Goal: Task Accomplishment & Management: Use online tool/utility

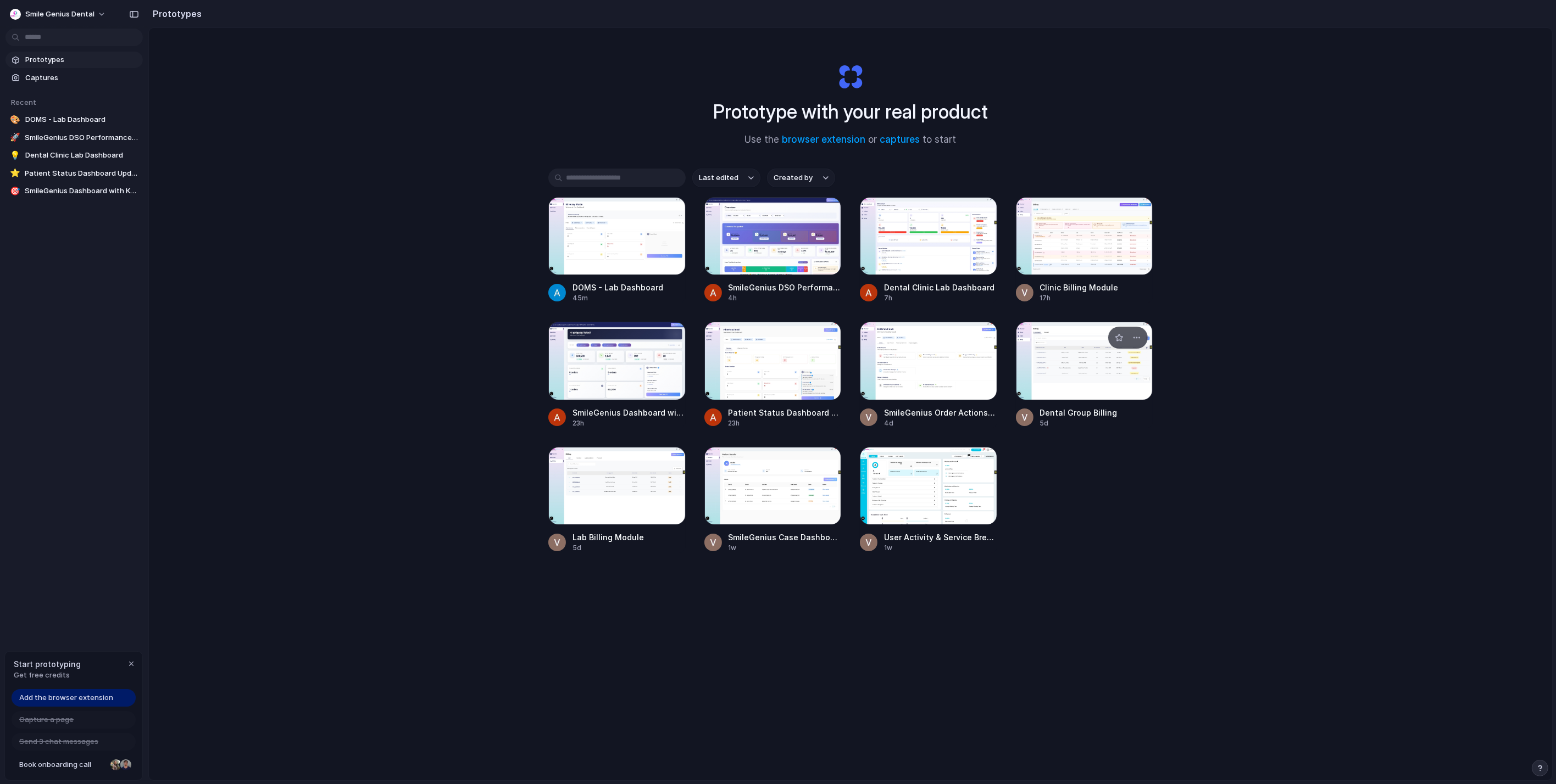
click at [1043, 377] on div at bounding box center [1085, 361] width 138 height 78
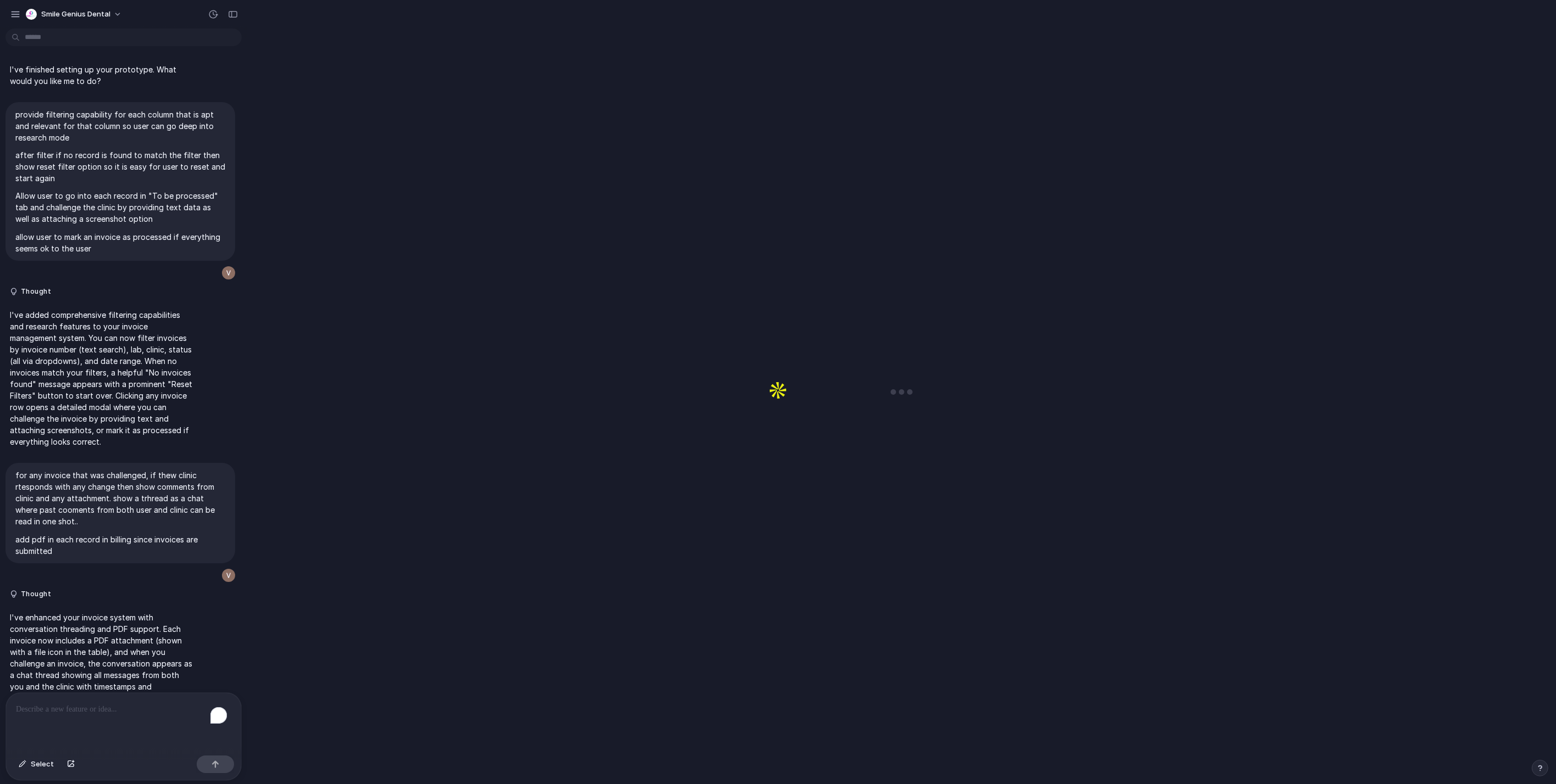
scroll to position [1841, 0]
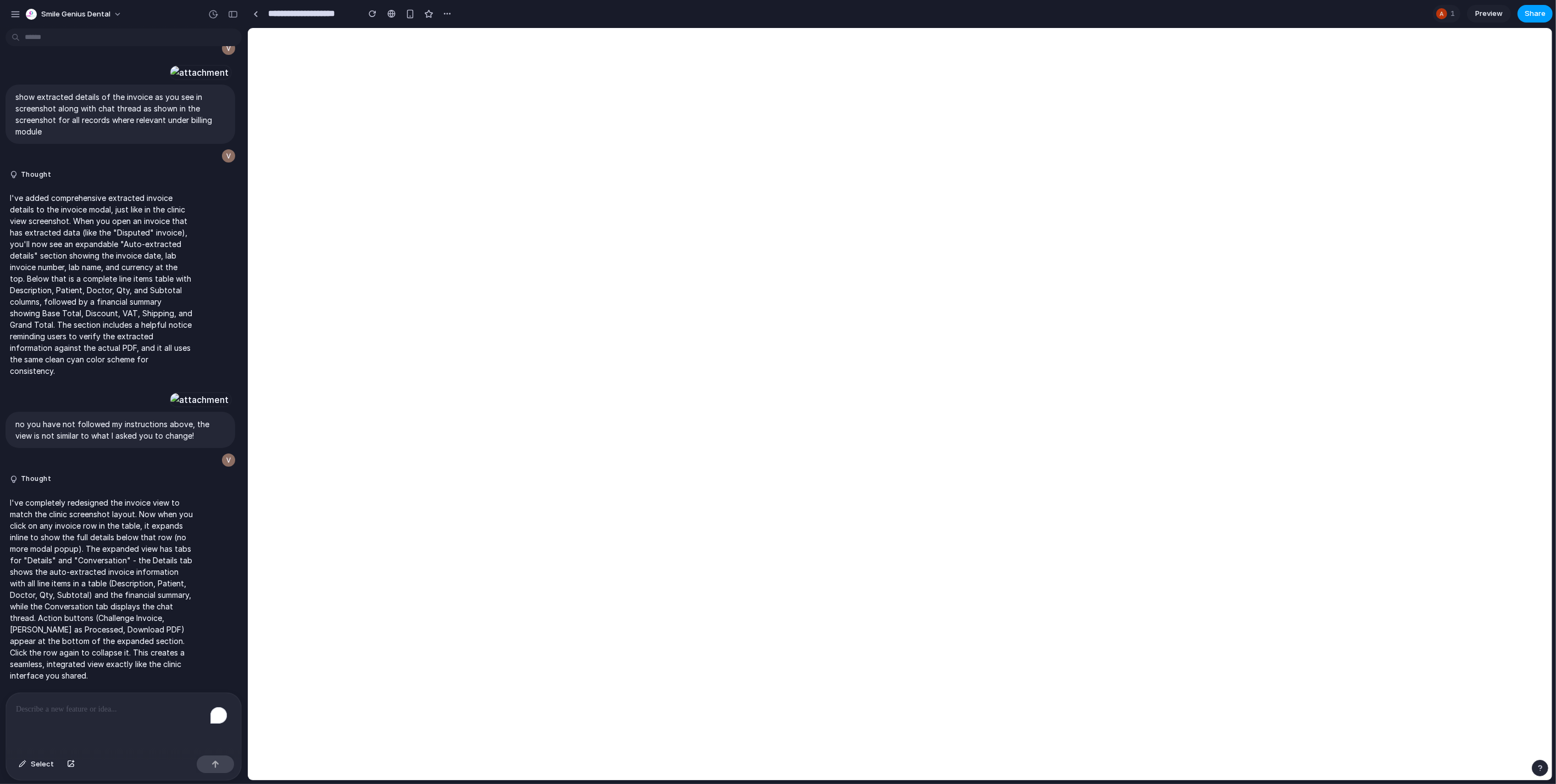
click at [1540, 13] on span "Share" at bounding box center [1535, 14] width 21 height 11
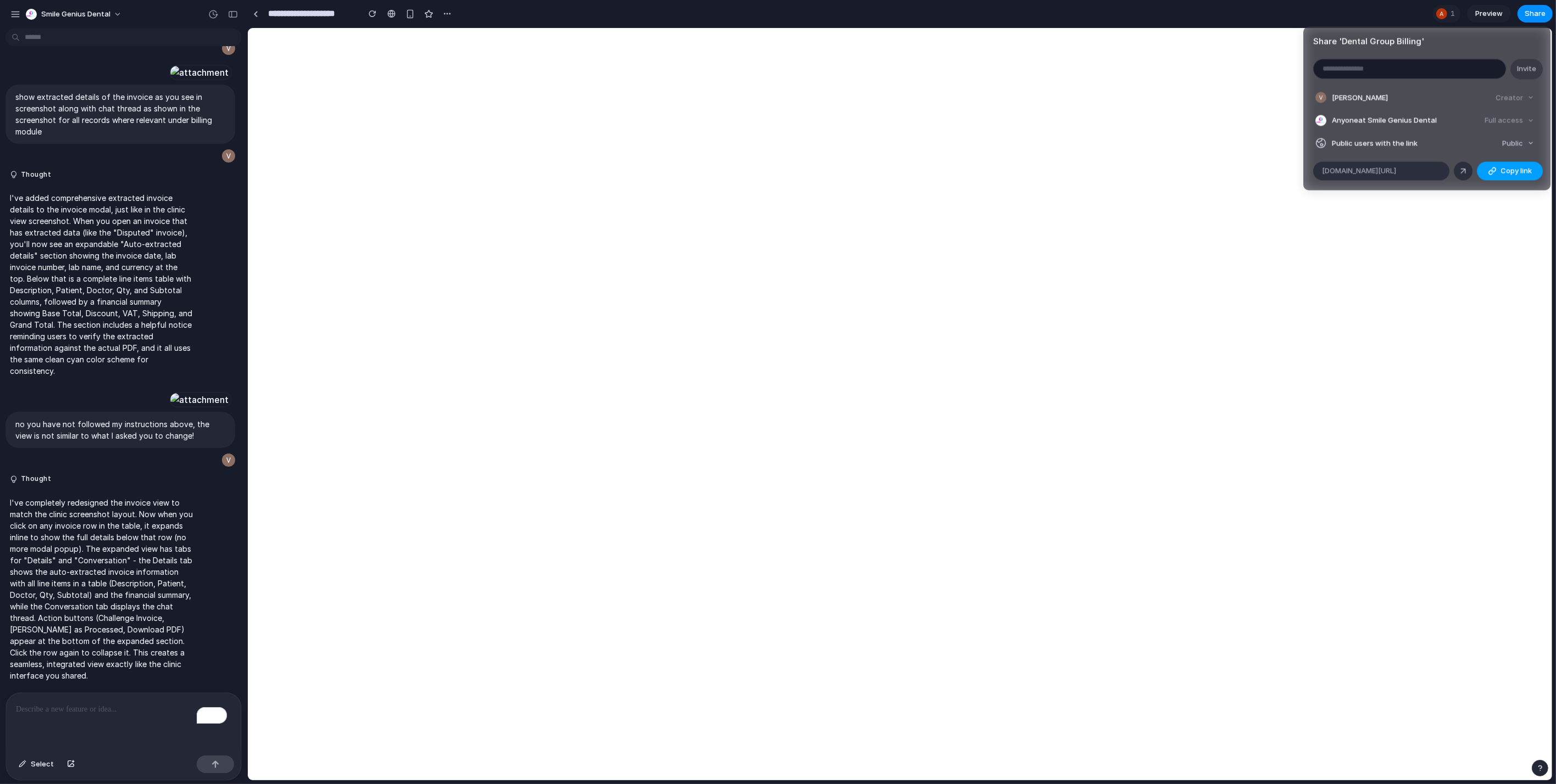
click at [1509, 174] on span "Copy link" at bounding box center [1517, 172] width 31 height 11
click at [1258, 131] on div "Share ' Dental Group Billing ' Invite [PERSON_NAME] Creator Anyone at Smile Gen…" at bounding box center [778, 392] width 1556 height 784
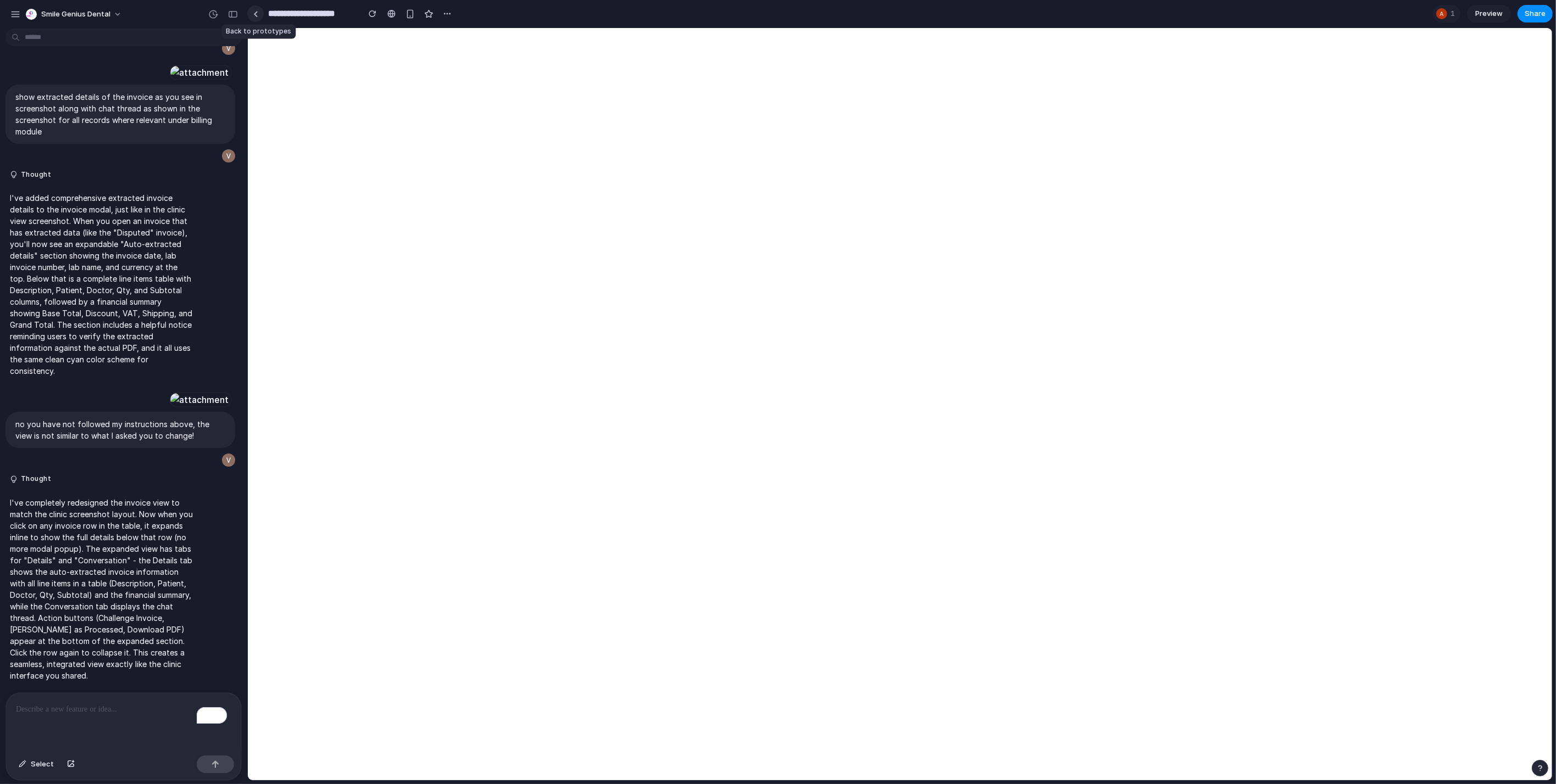
click at [255, 11] on div at bounding box center [255, 14] width 5 height 6
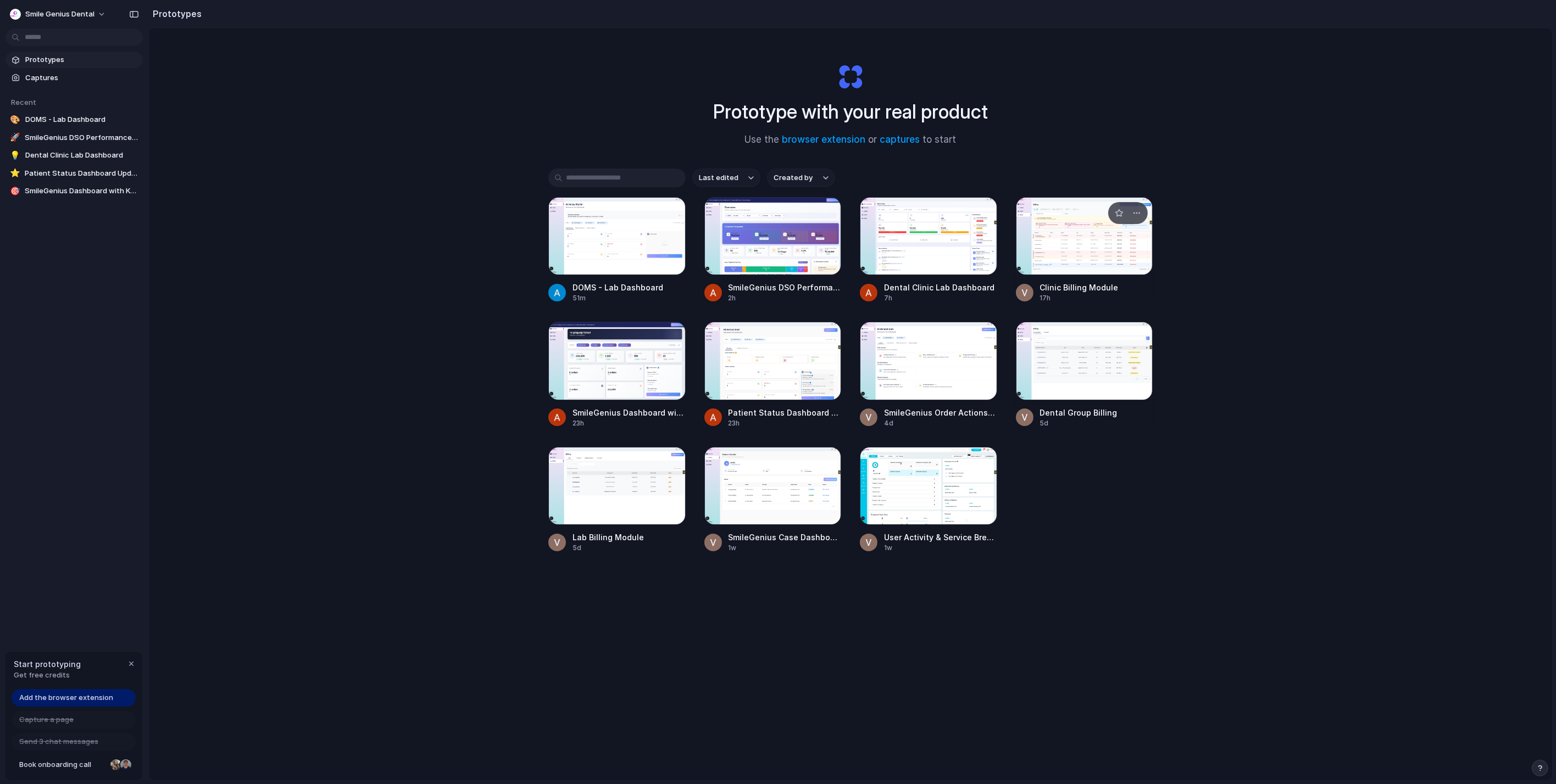
click at [1060, 238] on div at bounding box center [1085, 236] width 138 height 78
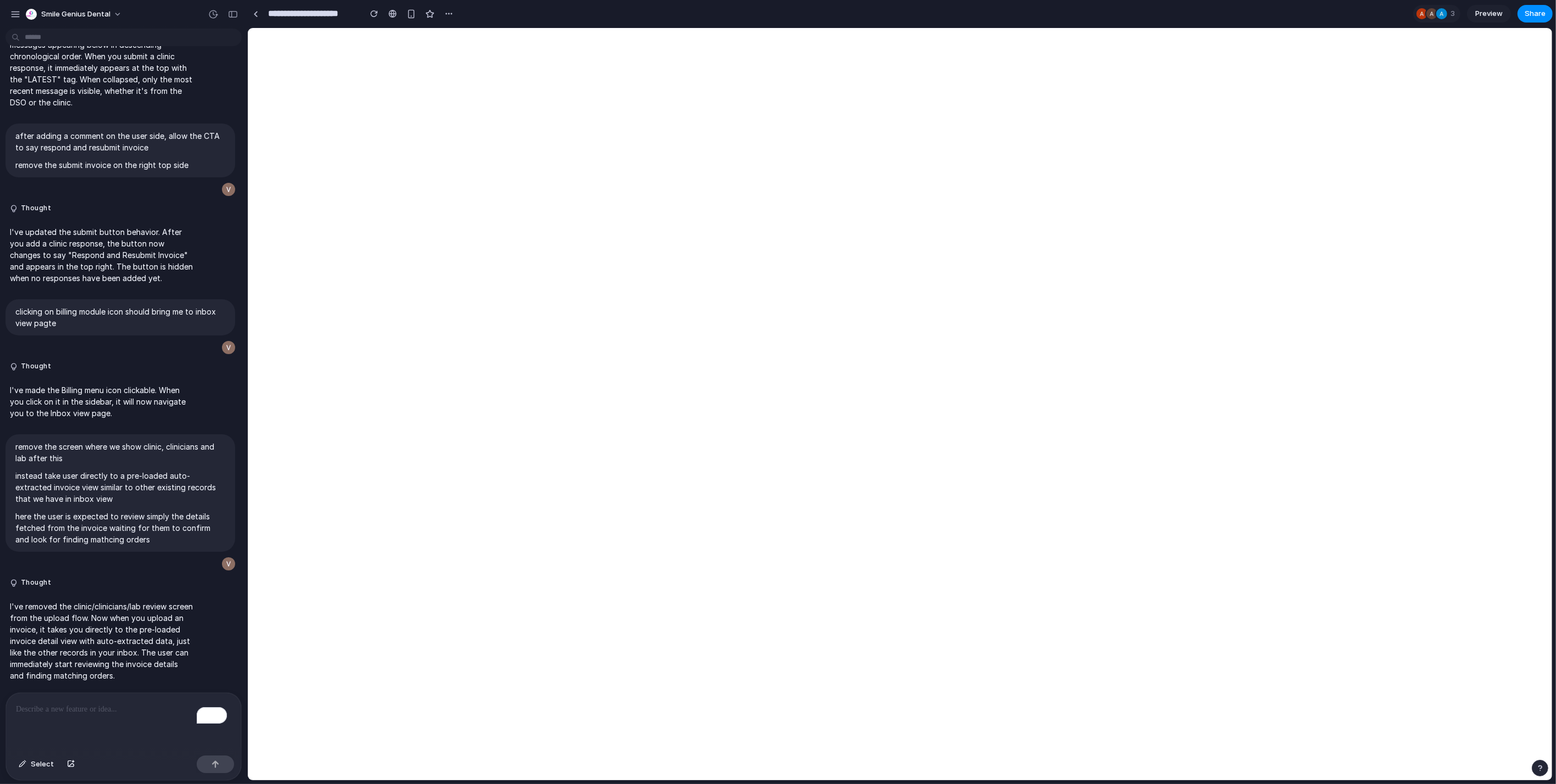
scroll to position [6083, 0]
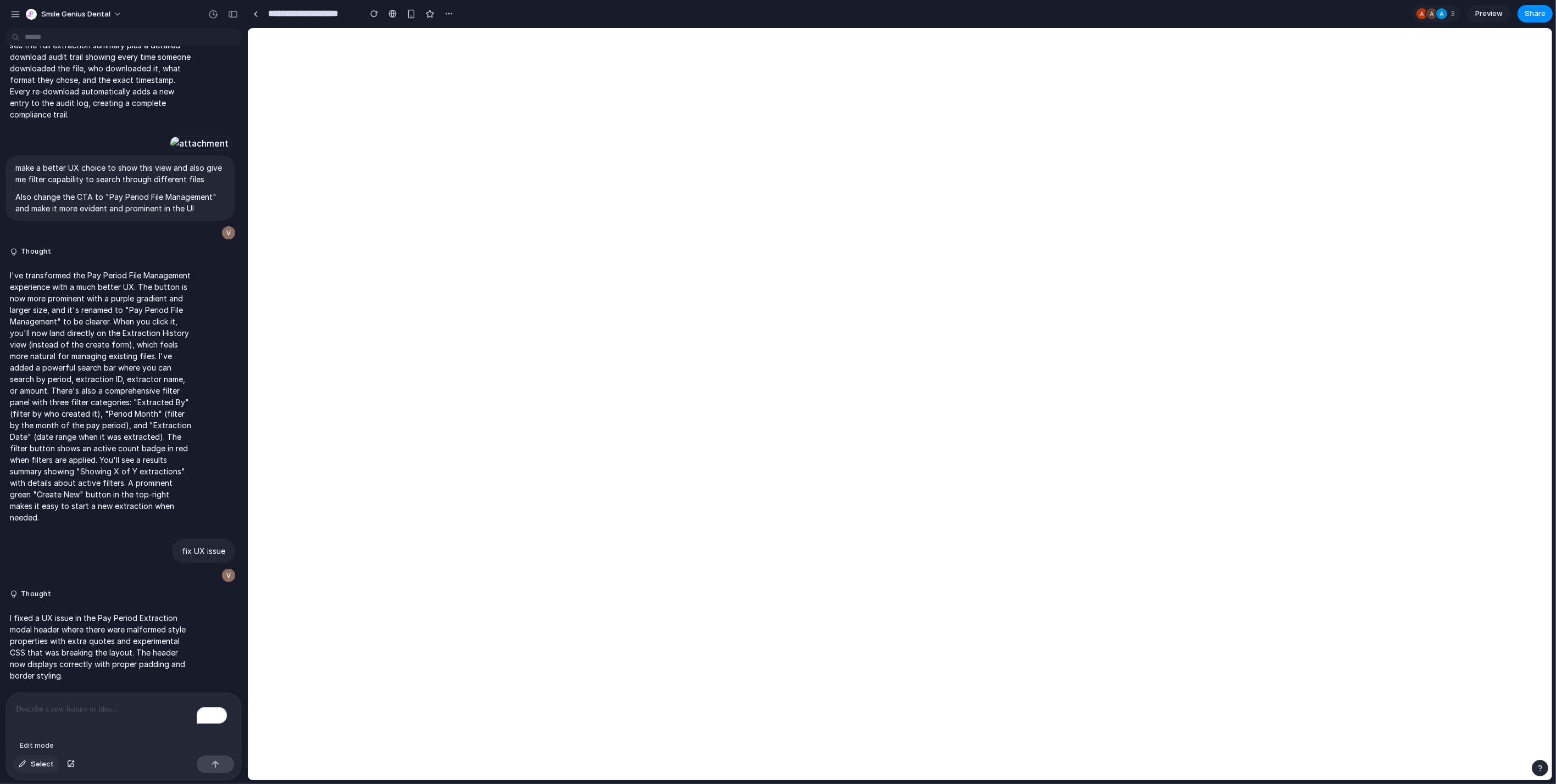
click at [44, 767] on span "Select" at bounding box center [42, 764] width 23 height 11
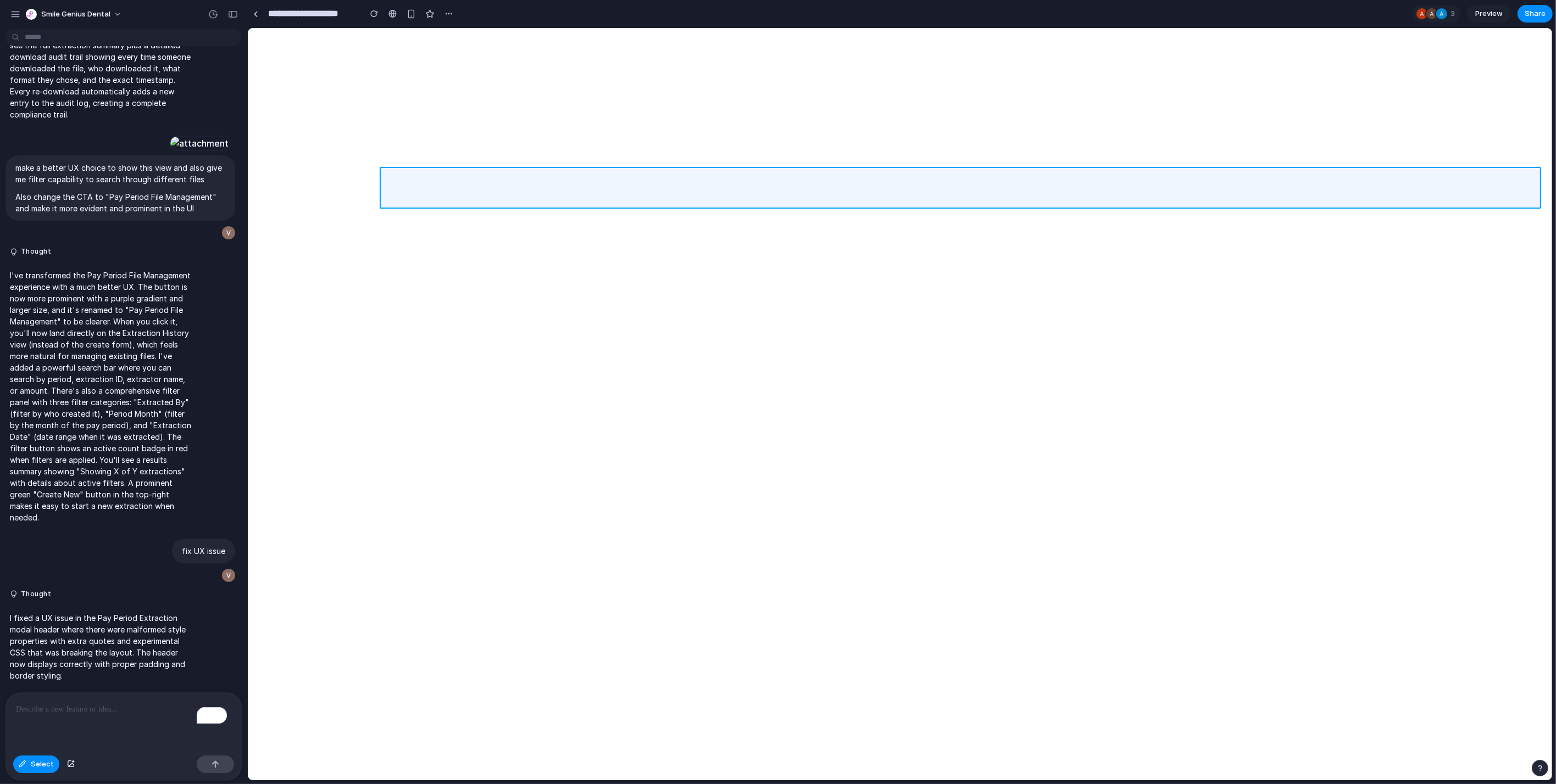
click at [1143, 178] on div at bounding box center [900, 404] width 1305 height 753
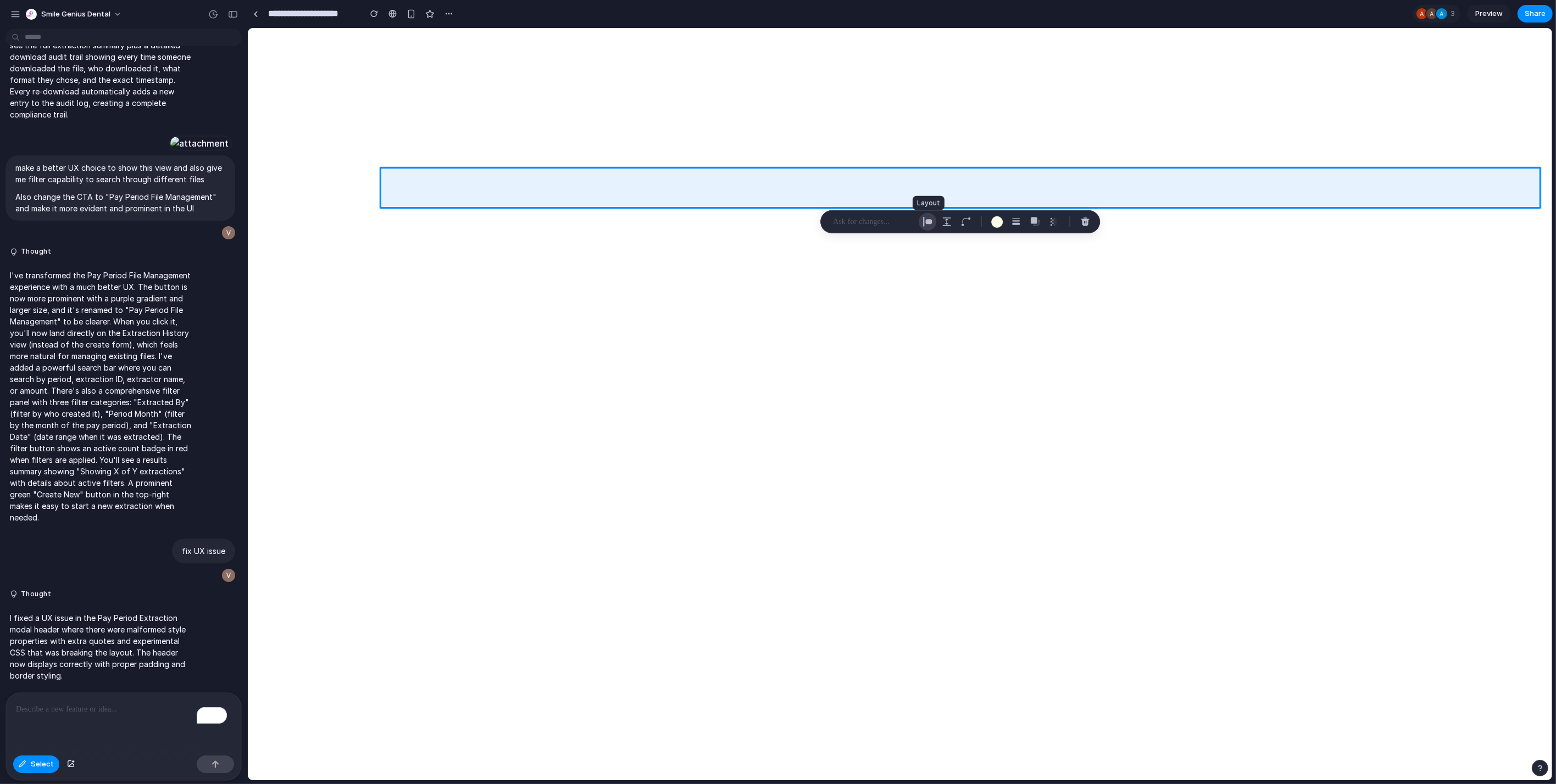
click at [934, 220] on button "button" at bounding box center [927, 222] width 18 height 18
select select "**********"
select select "******"
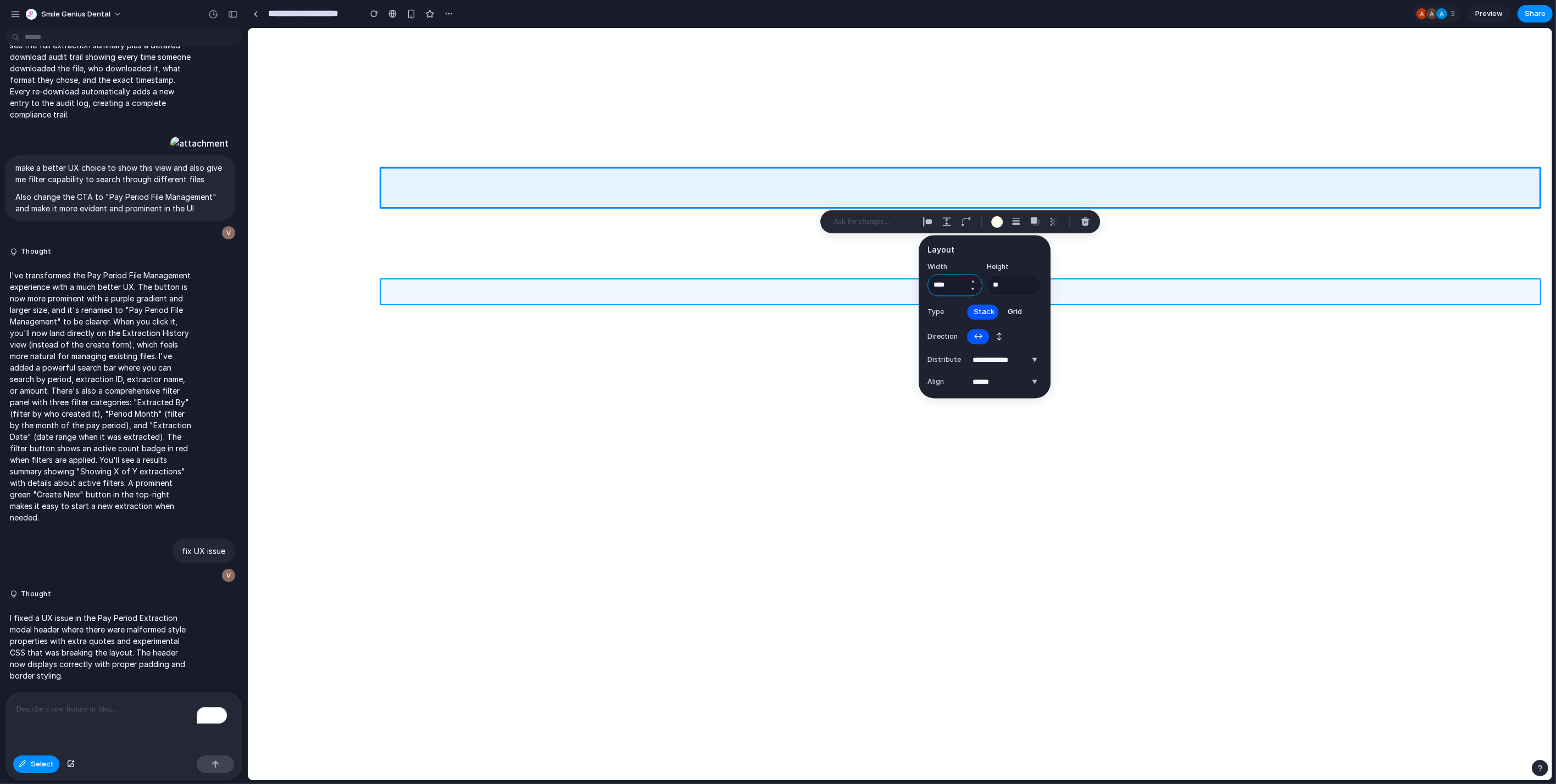
drag, startPoint x: 959, startPoint y: 286, endPoint x: 900, endPoint y: 285, distance: 59.0
click at [900, 285] on body "Smile Genius Dental Thought I've added a response feature for invoices with DSO…" at bounding box center [778, 392] width 1556 height 784
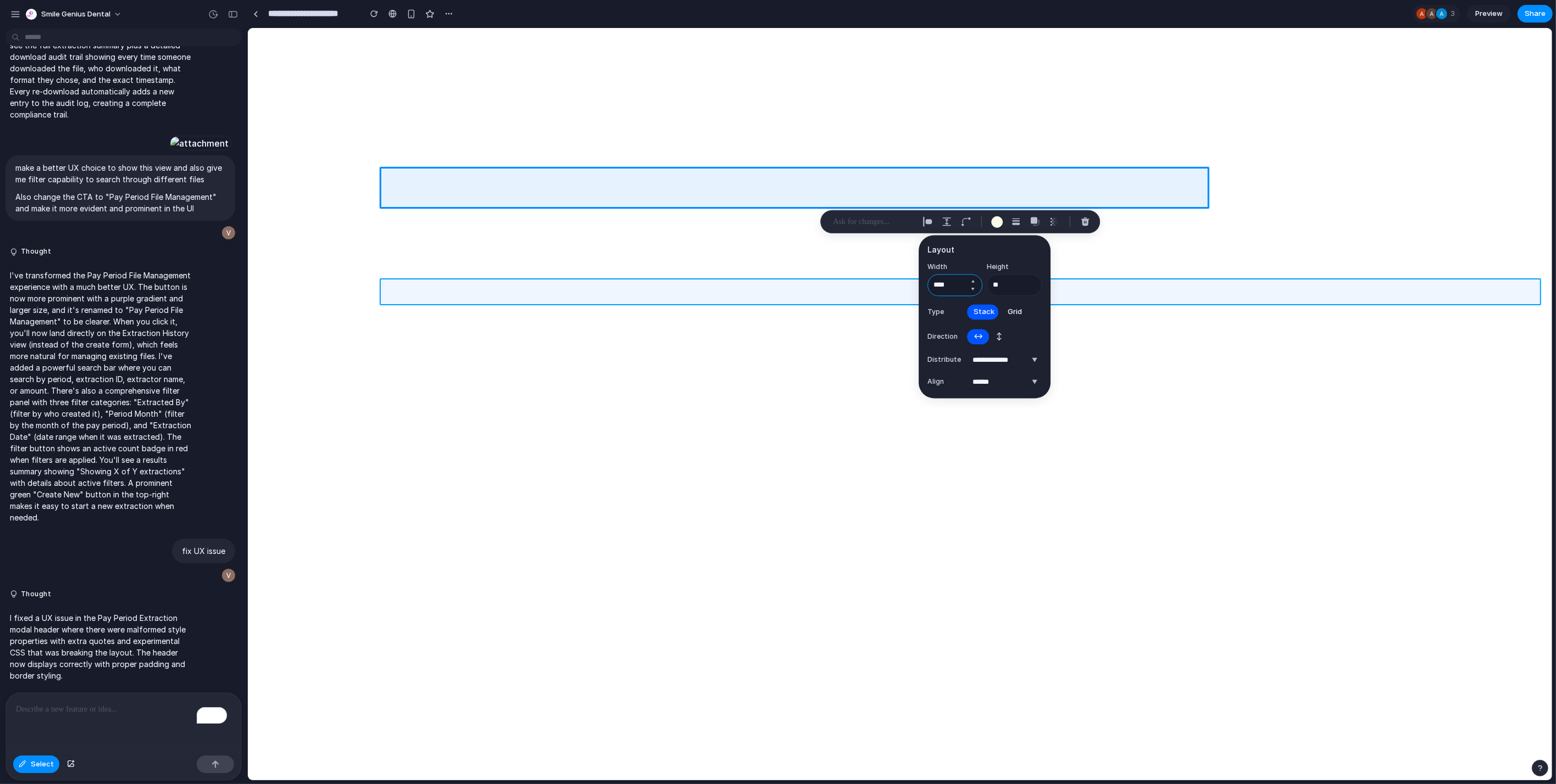
type input "****"
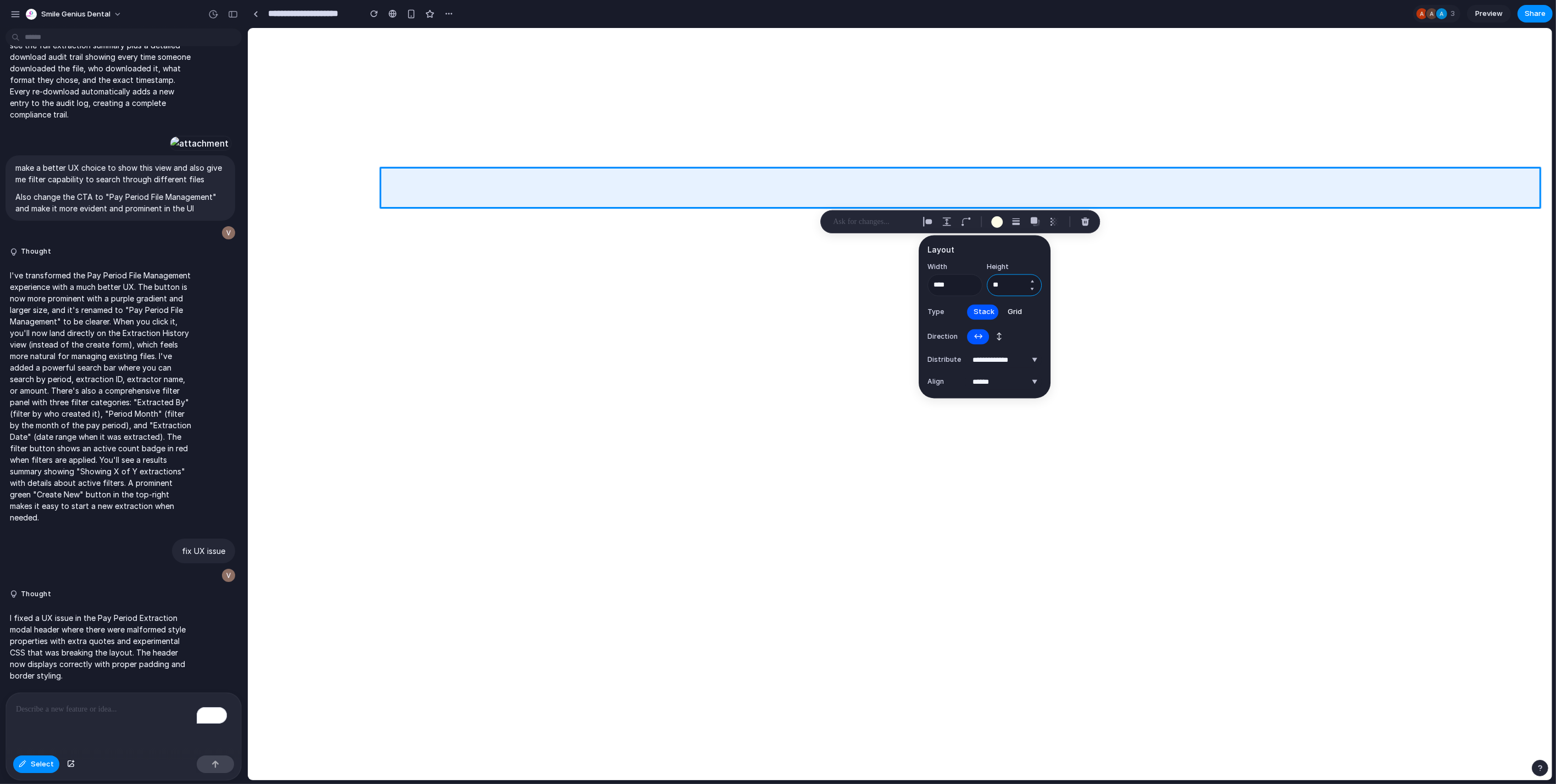
click at [1002, 279] on input "**" at bounding box center [1014, 285] width 55 height 22
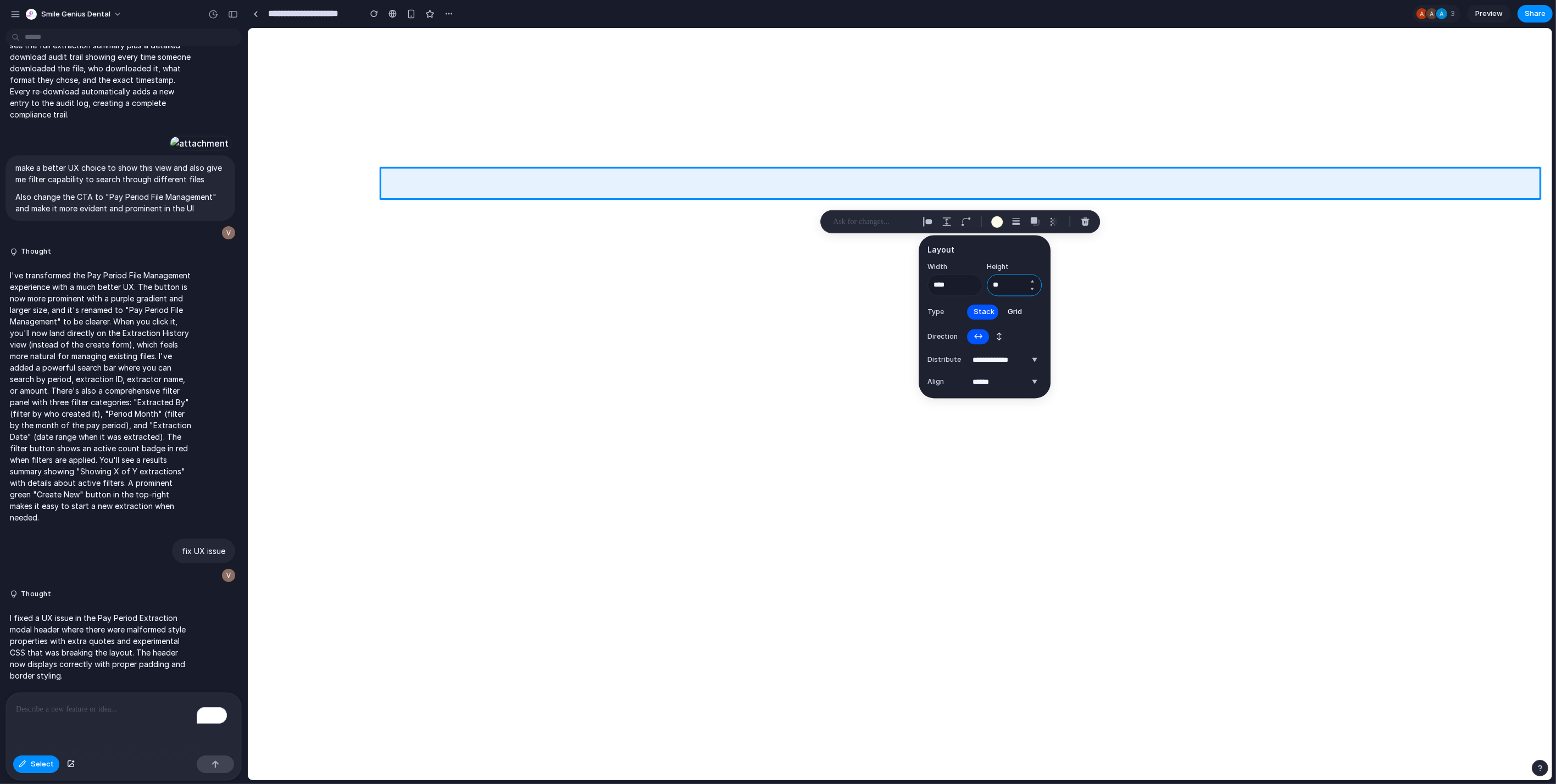
type input "**"
click at [998, 333] on span "↕" at bounding box center [999, 337] width 6 height 11
click at [977, 336] on span "↔" at bounding box center [979, 337] width 10 height 11
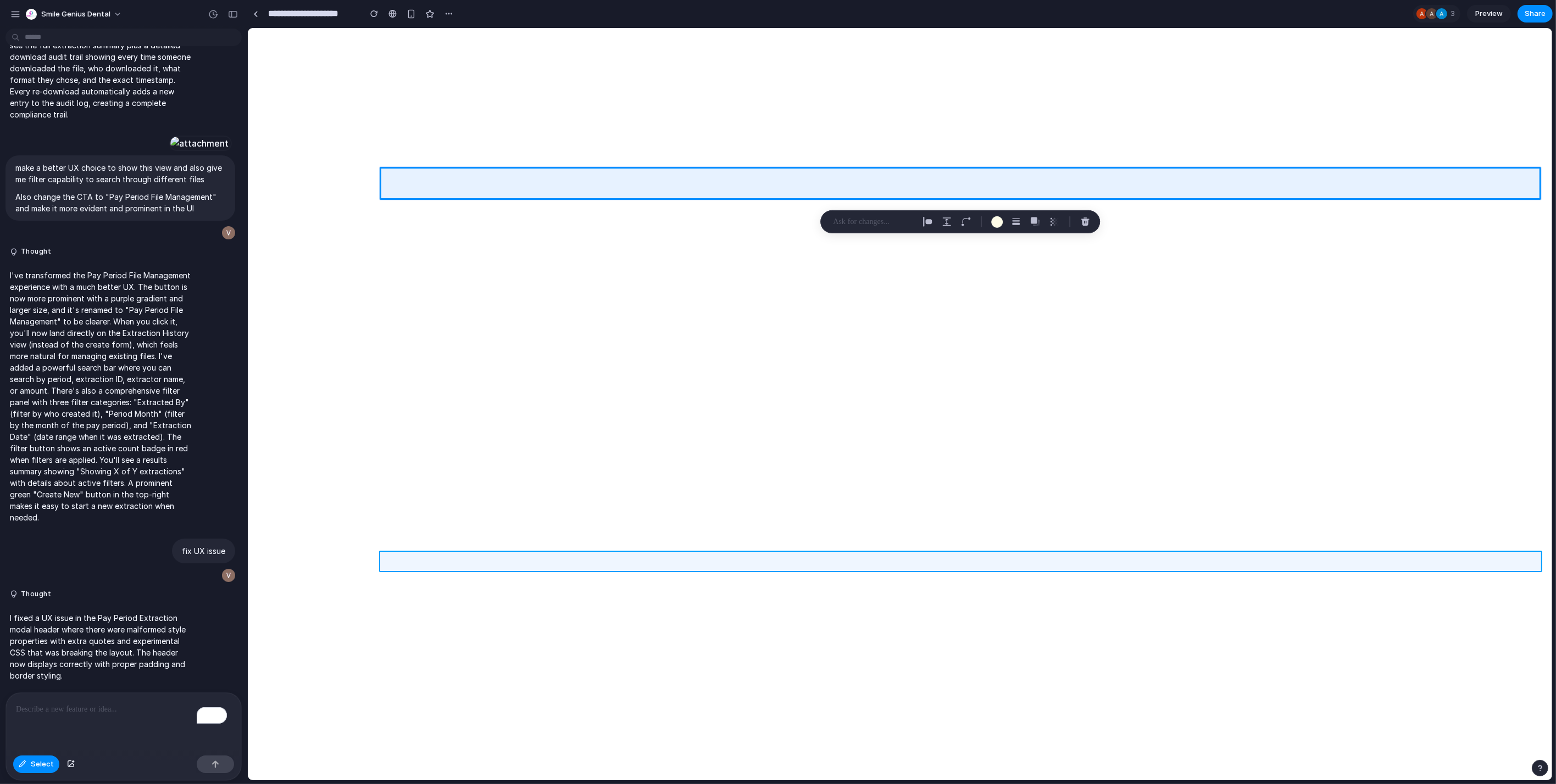
click at [1068, 555] on div at bounding box center [900, 404] width 1305 height 753
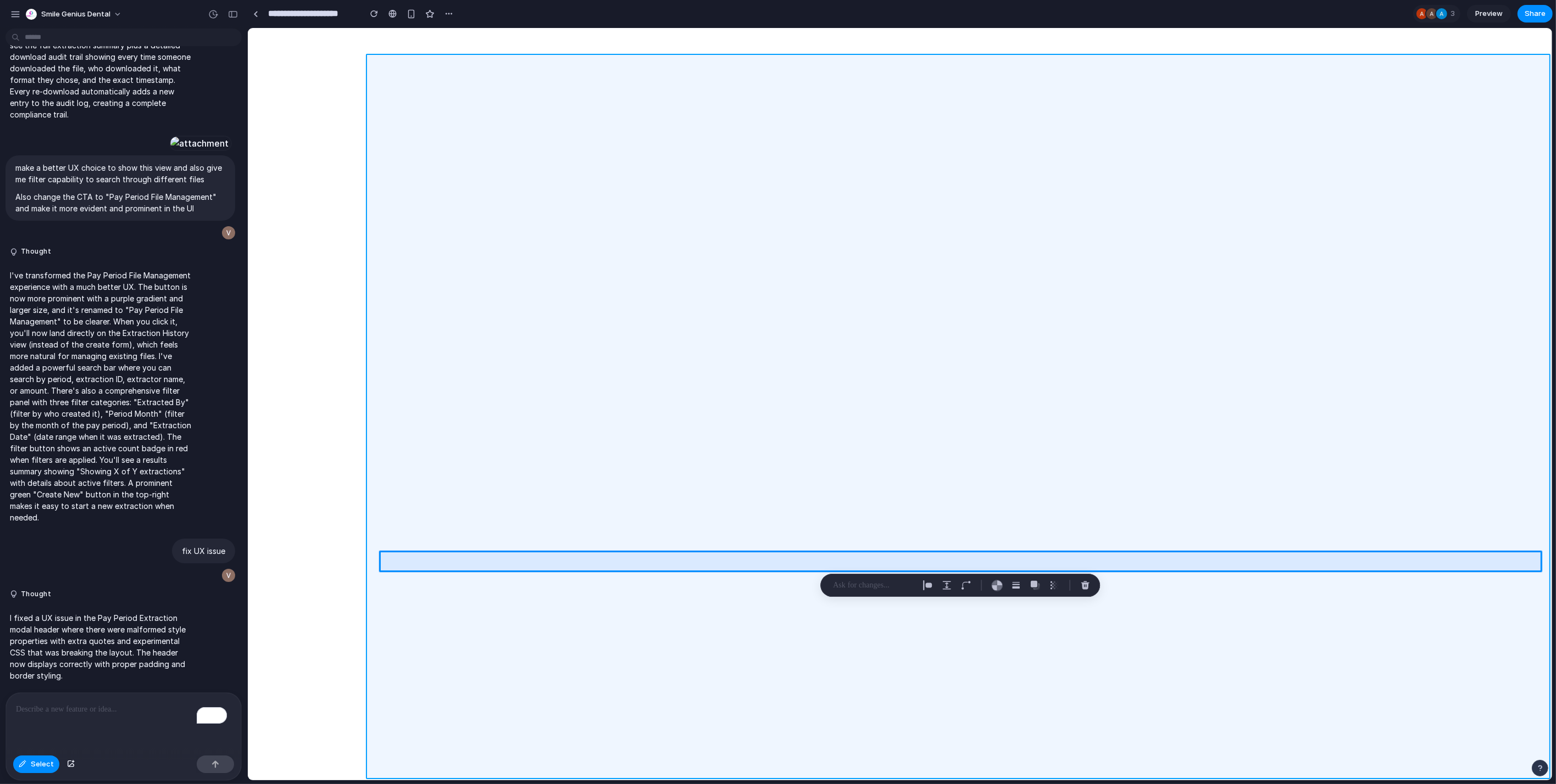
click at [1013, 681] on div at bounding box center [900, 404] width 1305 height 753
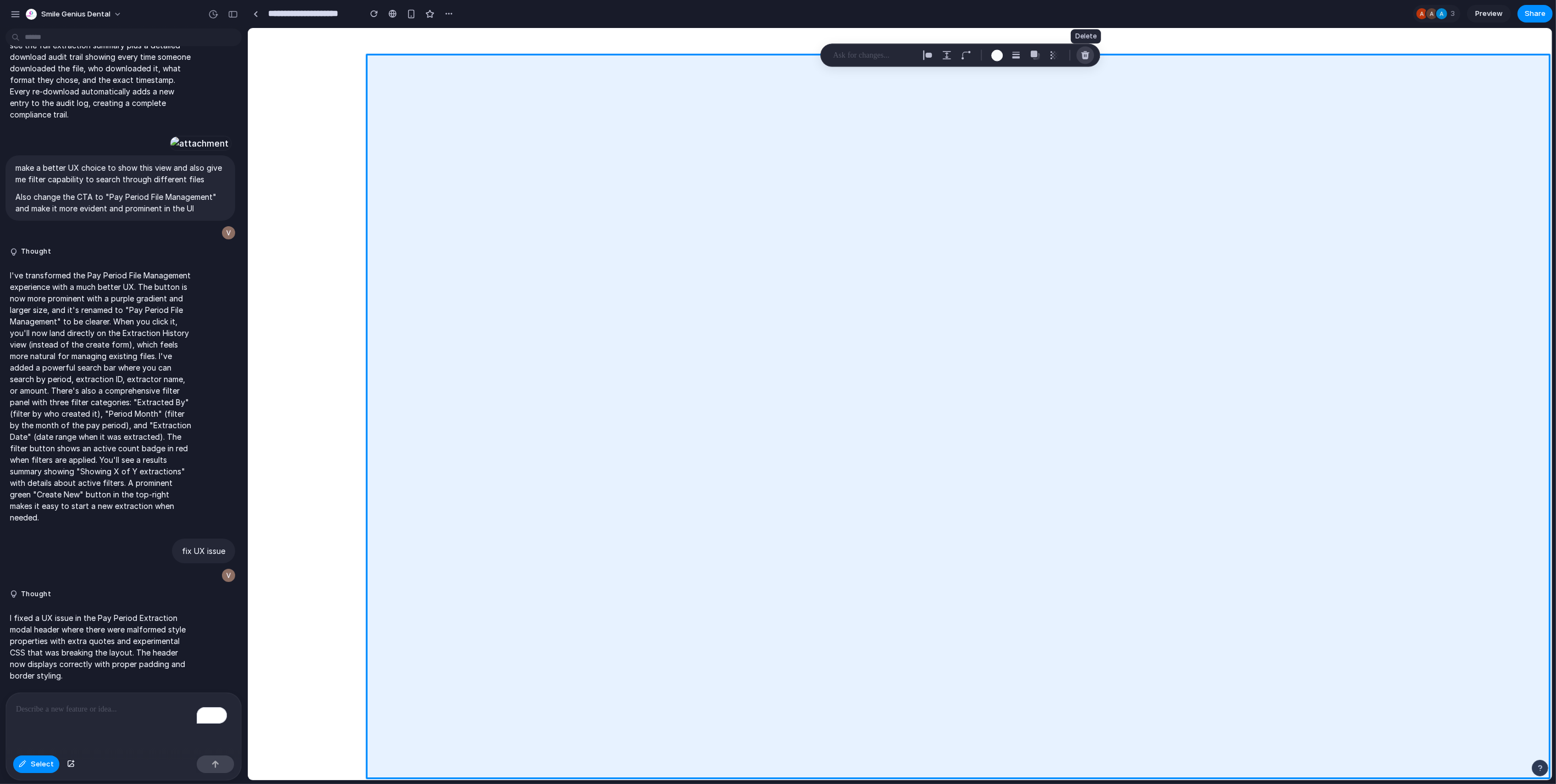
click at [1085, 55] on div "button" at bounding box center [1085, 55] width 10 height 10
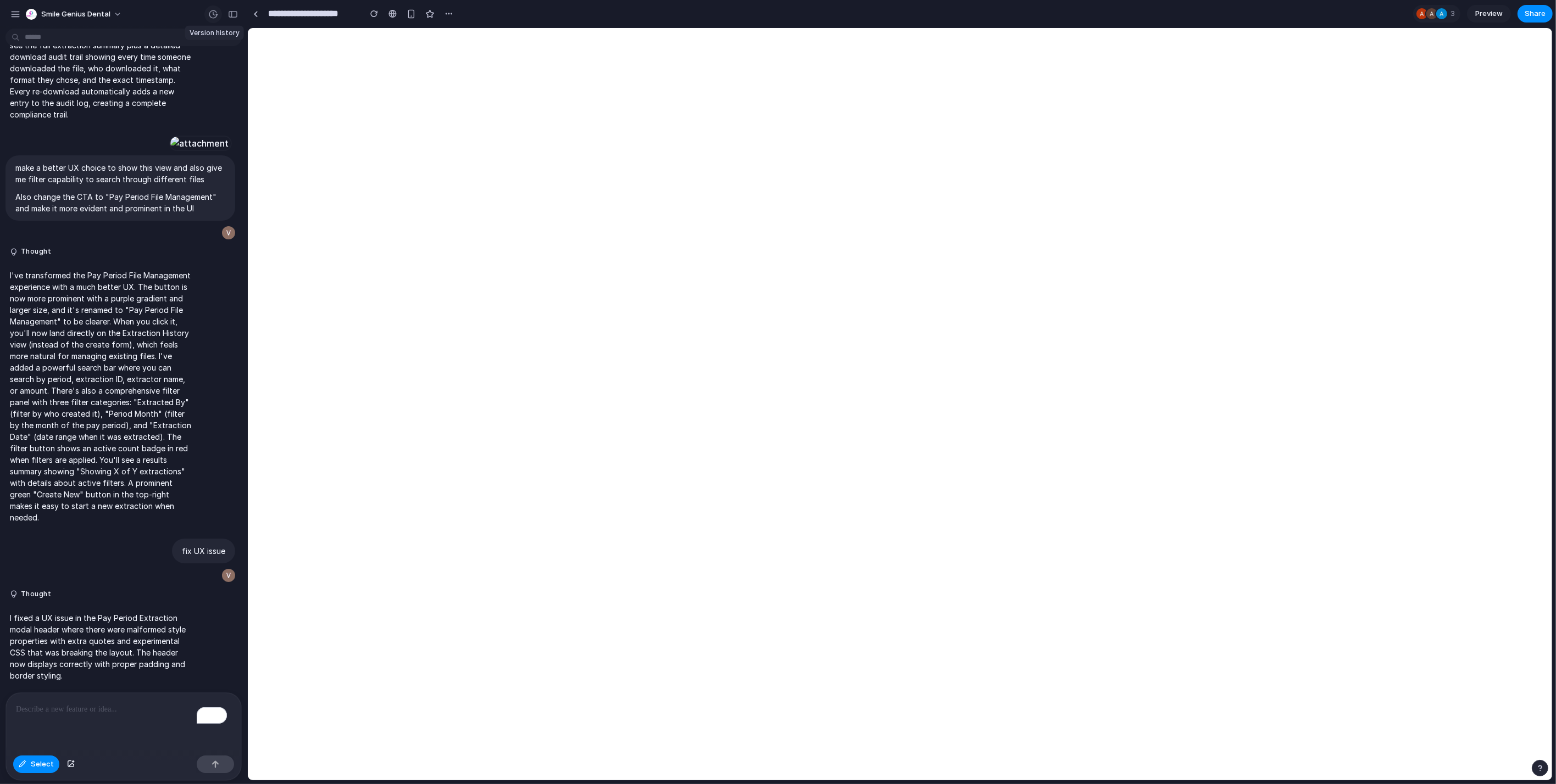
click at [217, 13] on div "button" at bounding box center [213, 14] width 10 height 10
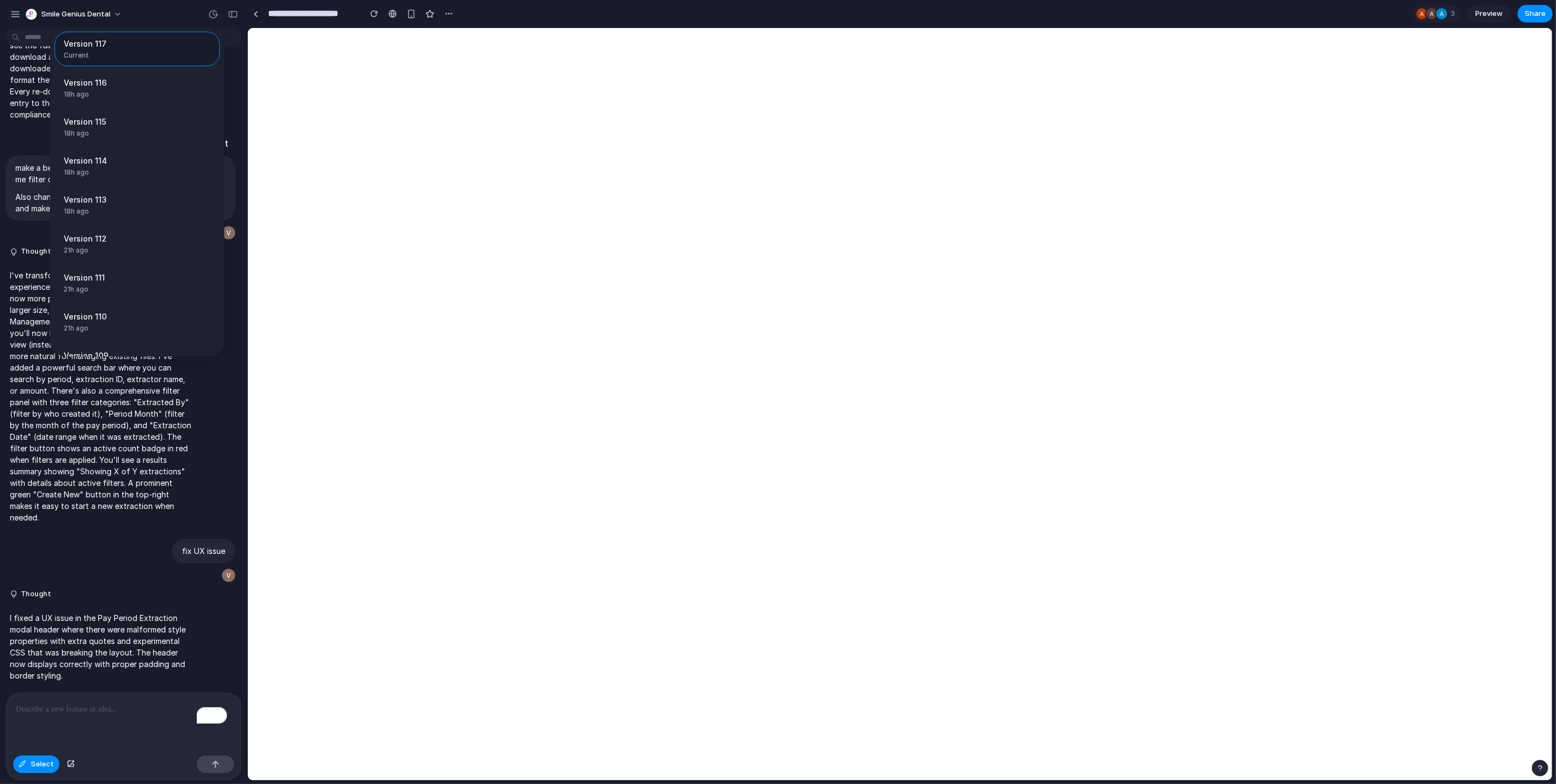
click at [153, 53] on span "Current" at bounding box center [134, 55] width 140 height 10
click at [938, 655] on div "Version 117 Current Version 116 18h ago Restore Version 115 18h ago Restore Ver…" at bounding box center [778, 392] width 1556 height 784
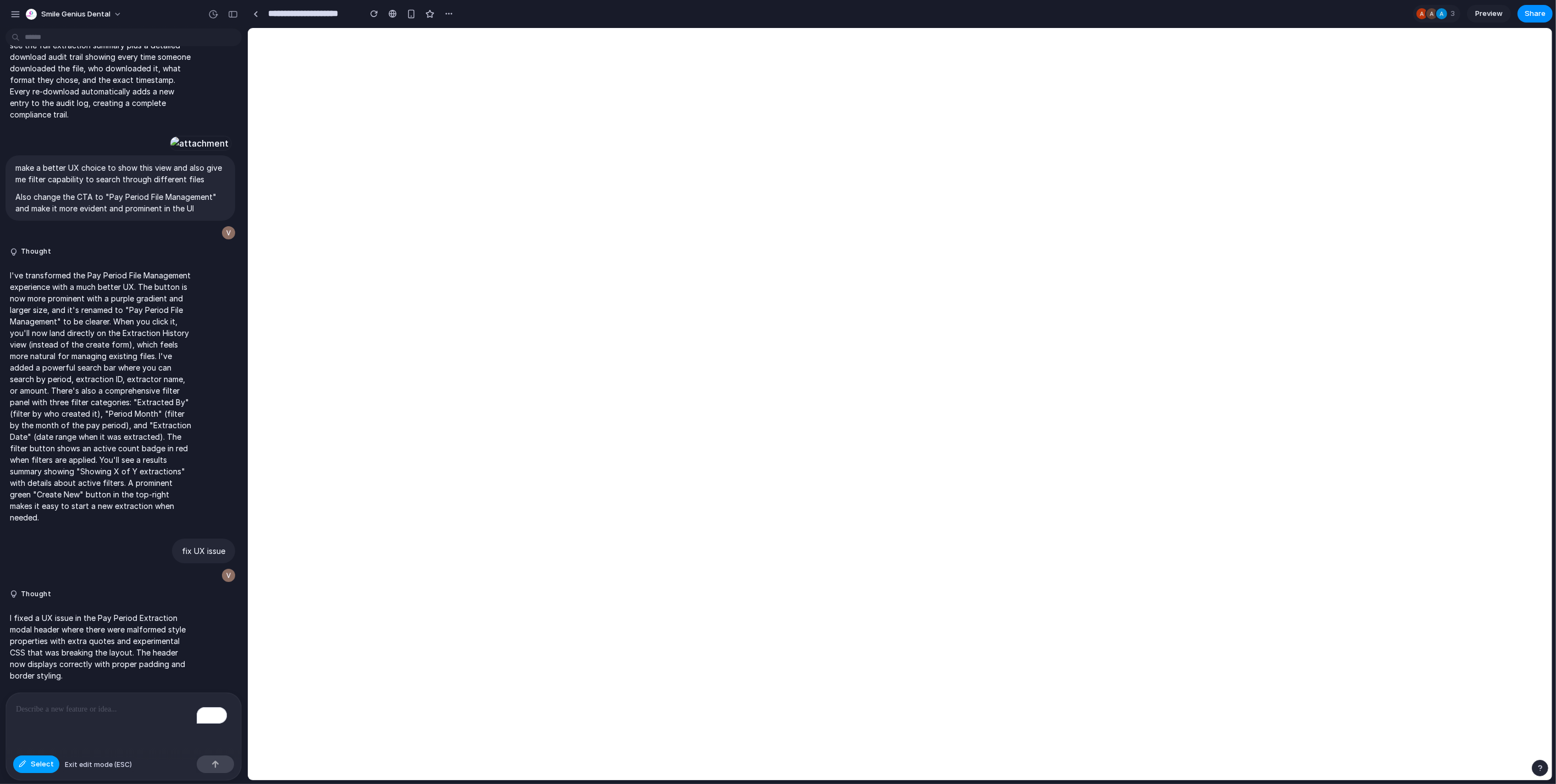
click at [50, 762] on span "Select" at bounding box center [42, 764] width 23 height 11
click at [100, 732] on div "To enrich screen reader interactions, please activate Accessibility in Grammarl…" at bounding box center [123, 722] width 235 height 59
click at [215, 7] on button "button" at bounding box center [213, 14] width 18 height 18
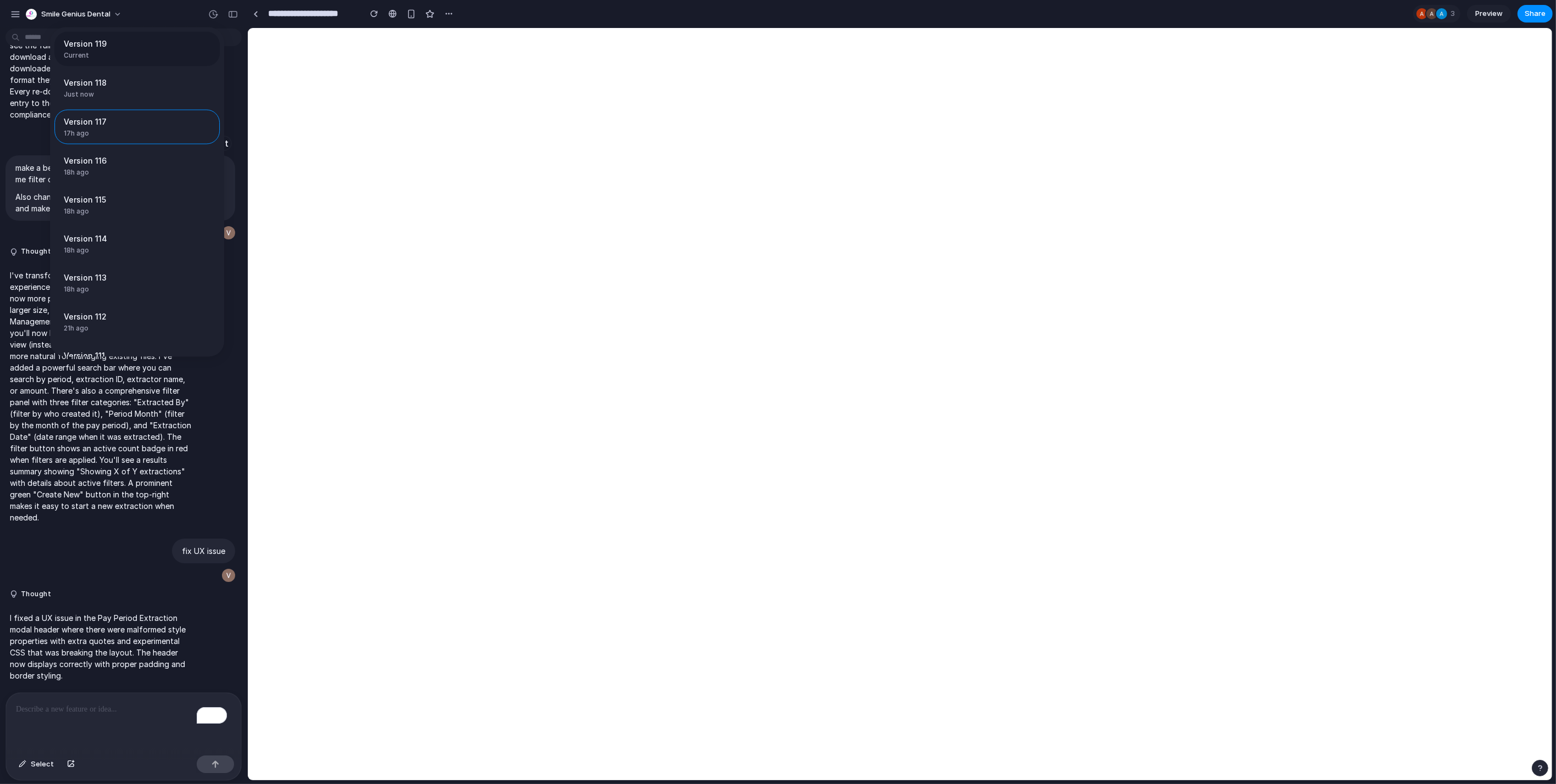
click at [137, 52] on span "Current" at bounding box center [134, 55] width 140 height 10
click at [118, 88] on span "Version 118" at bounding box center [114, 82] width 99 height 12
click at [159, 127] on div "Version 117 17h ago Restore" at bounding box center [137, 127] width 165 height 35
click at [188, 127] on span "Restore" at bounding box center [190, 127] width 27 height 11
